Goal: Use online tool/utility: Utilize a website feature to perform a specific function

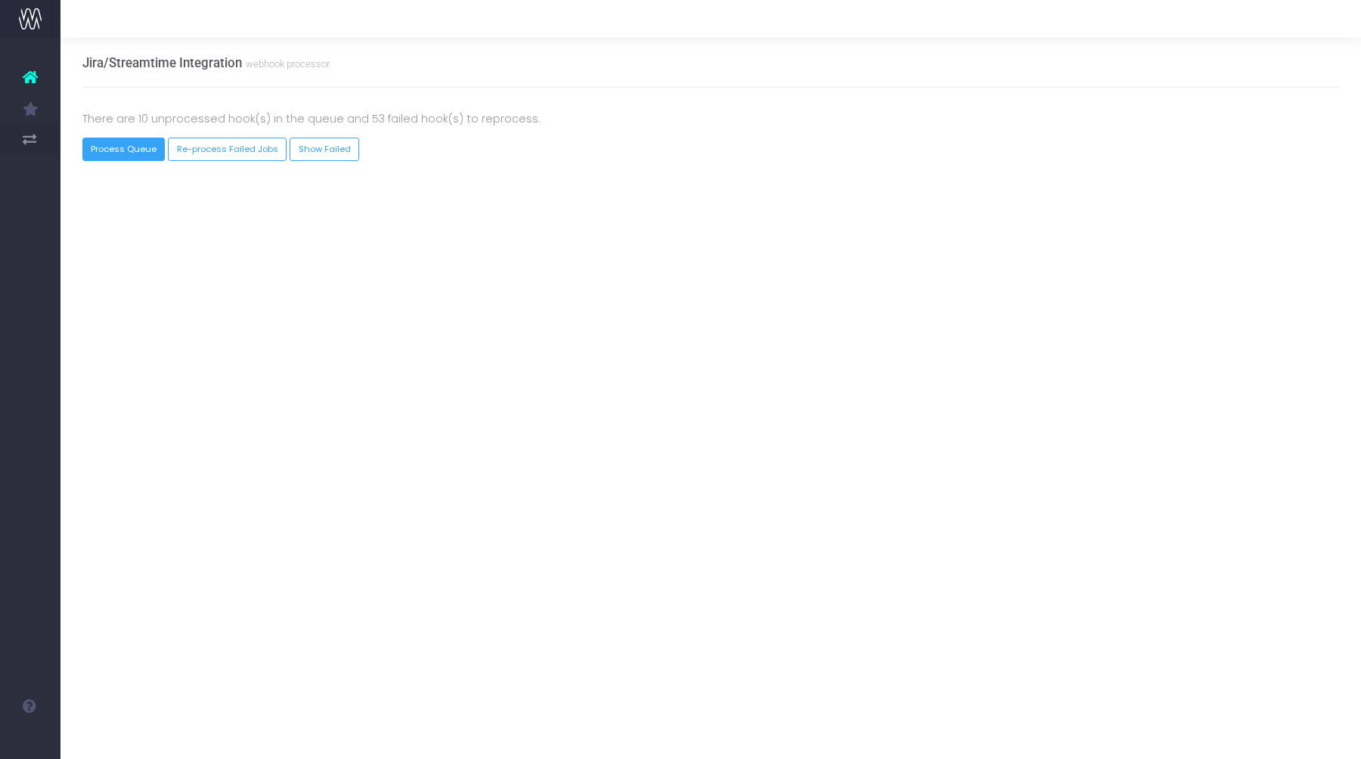
click at [136, 147] on button "Process Queue" at bounding box center [123, 149] width 83 height 23
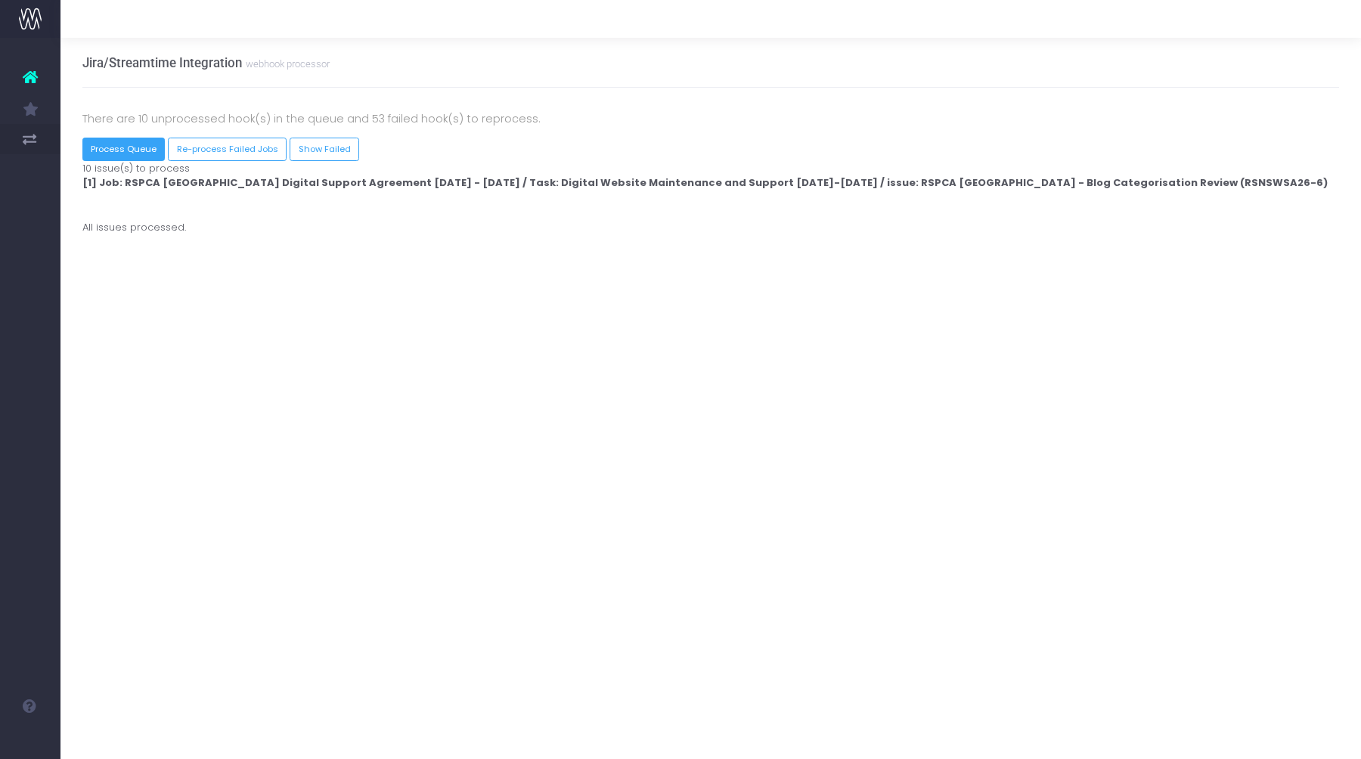
click at [136, 147] on button "Process Queue" at bounding box center [123, 149] width 83 height 23
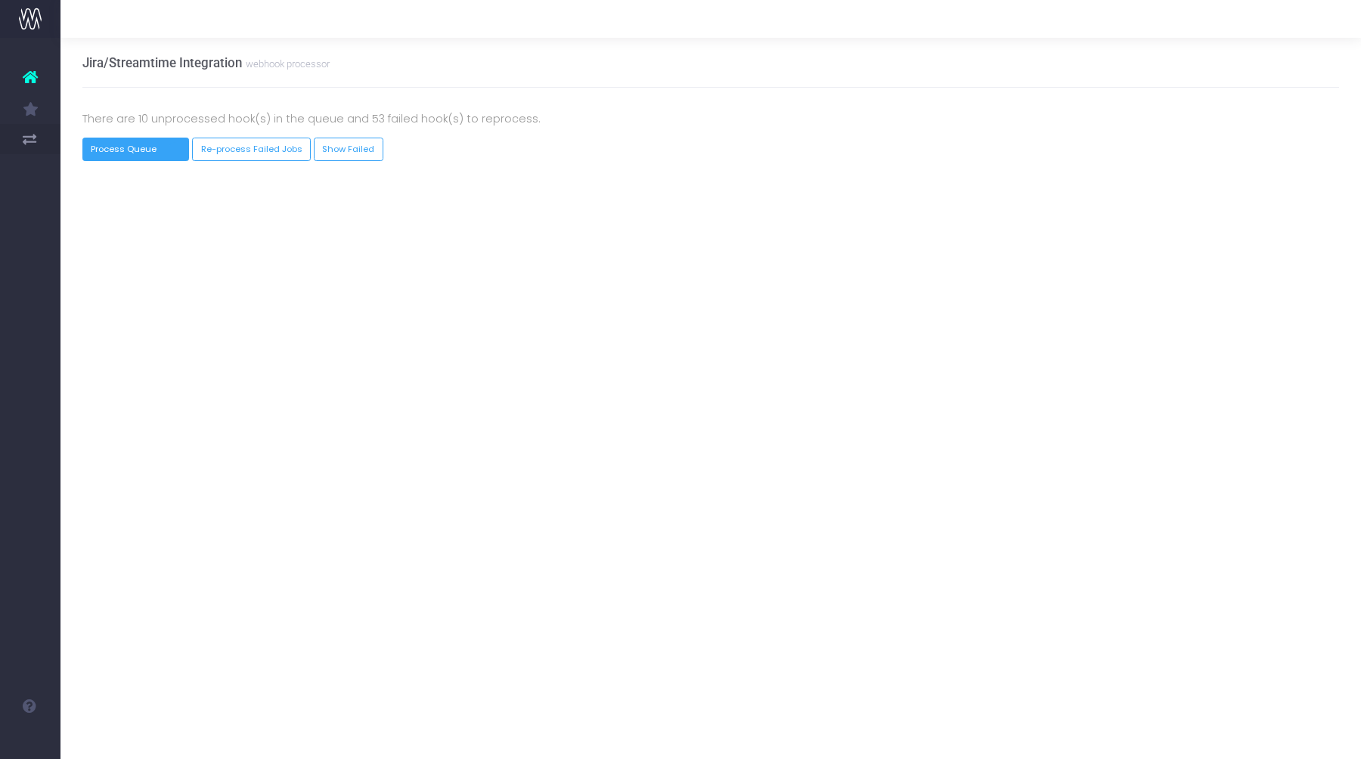
click at [136, 147] on button "Process Queue" at bounding box center [135, 149] width 107 height 23
click at [136, 147] on button "Process Queue" at bounding box center [123, 149] width 83 height 23
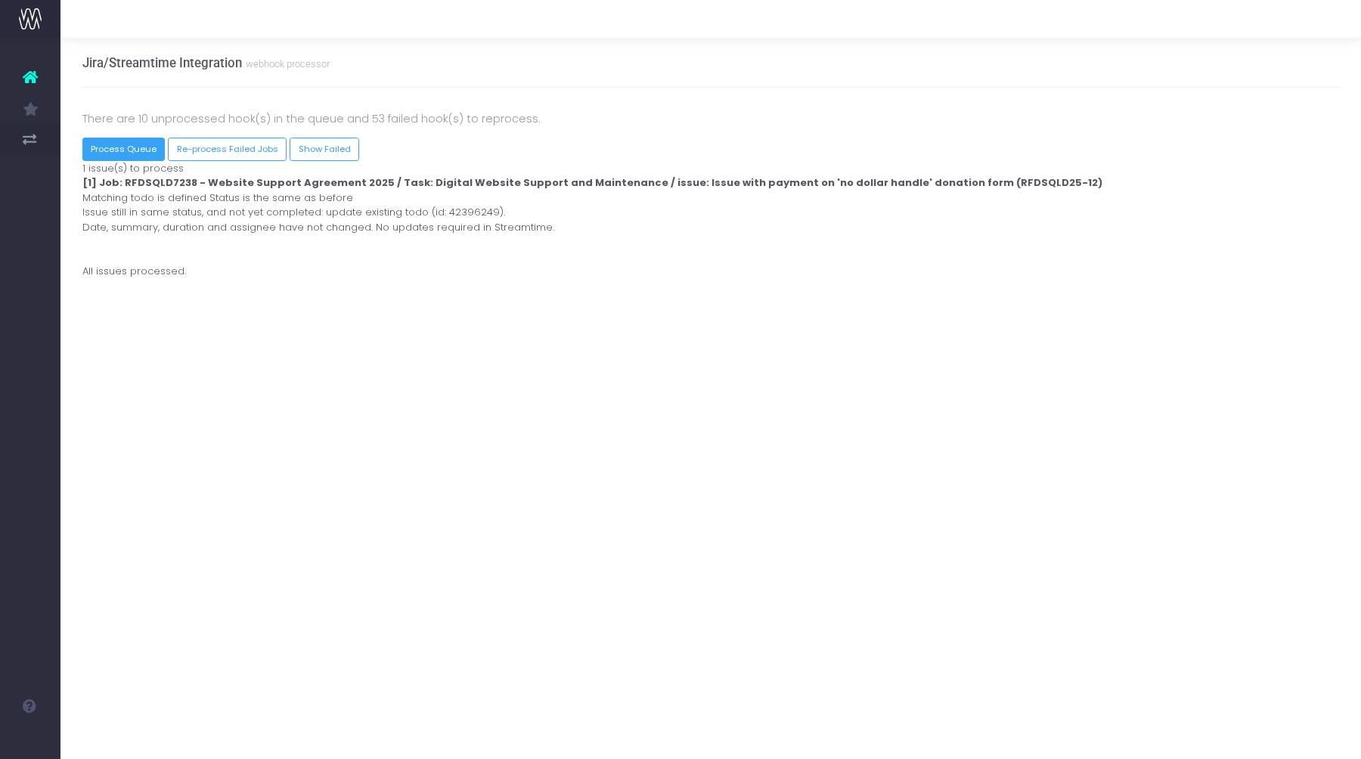
click at [136, 147] on button "Process Queue" at bounding box center [123, 149] width 83 height 23
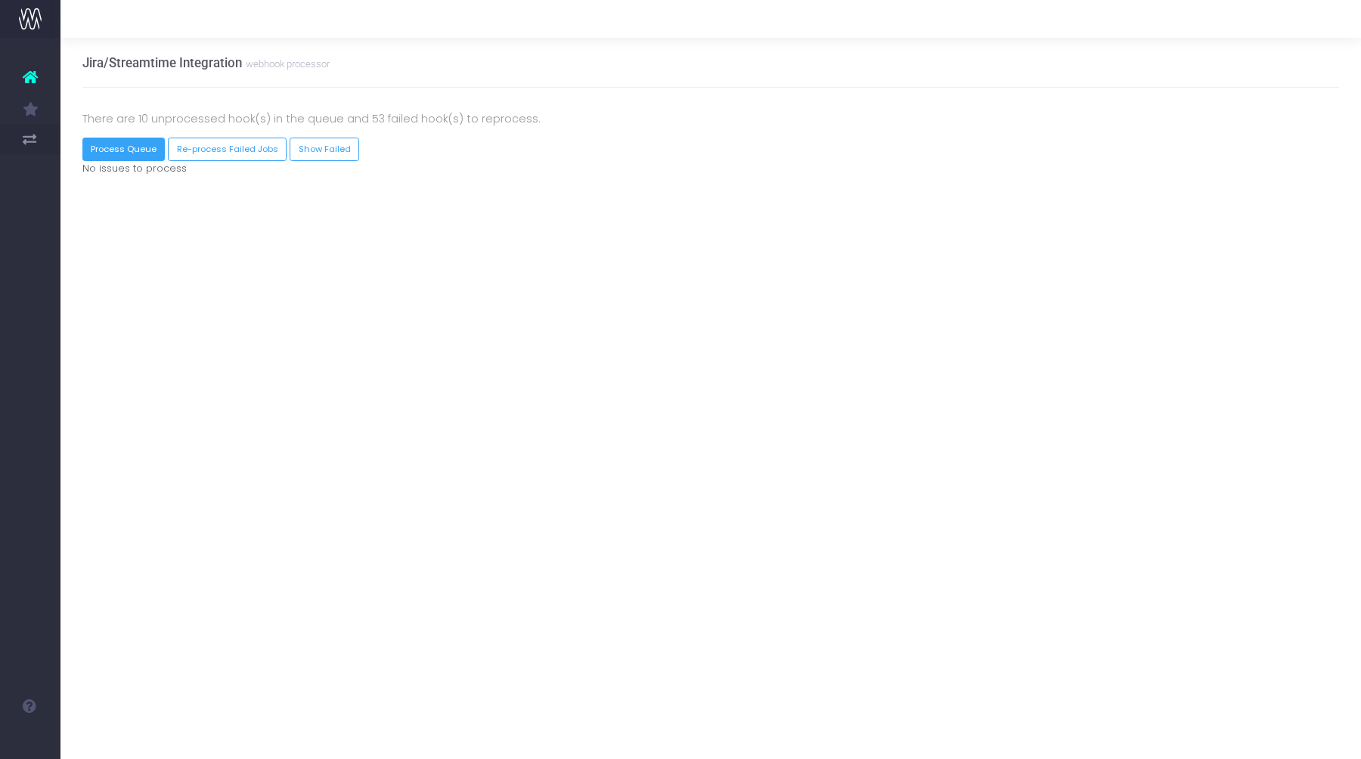
click at [136, 147] on button "Process Queue" at bounding box center [123, 149] width 83 height 23
click at [136, 147] on button "Process Queue" at bounding box center [135, 149] width 107 height 23
click at [136, 147] on button "Process Queue" at bounding box center [123, 149] width 83 height 23
